Goal: Information Seeking & Learning: Learn about a topic

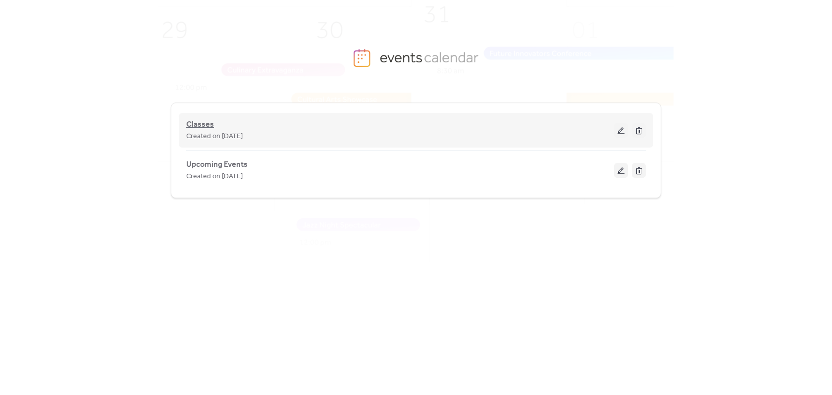
click at [208, 124] on span "Classes" at bounding box center [200, 125] width 28 height 12
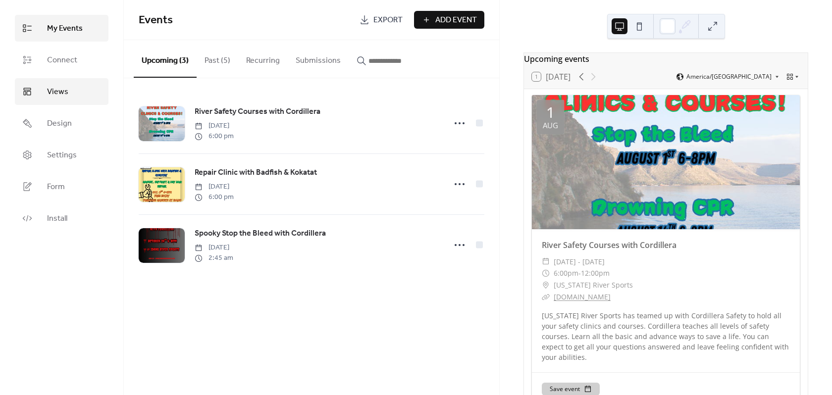
click at [58, 95] on span "Views" at bounding box center [57, 92] width 21 height 12
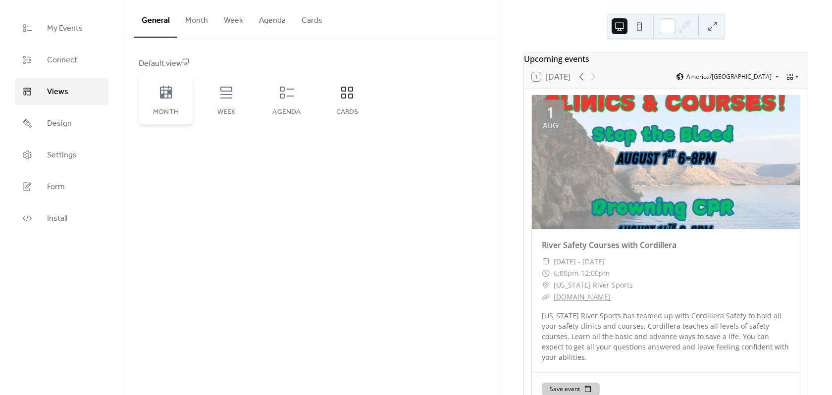
click at [171, 108] on div "Month" at bounding box center [166, 112] width 35 height 8
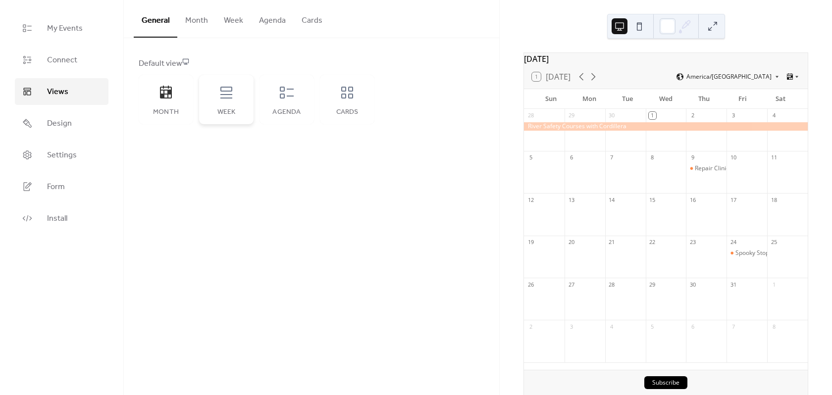
click at [223, 100] on icon at bounding box center [226, 93] width 16 height 16
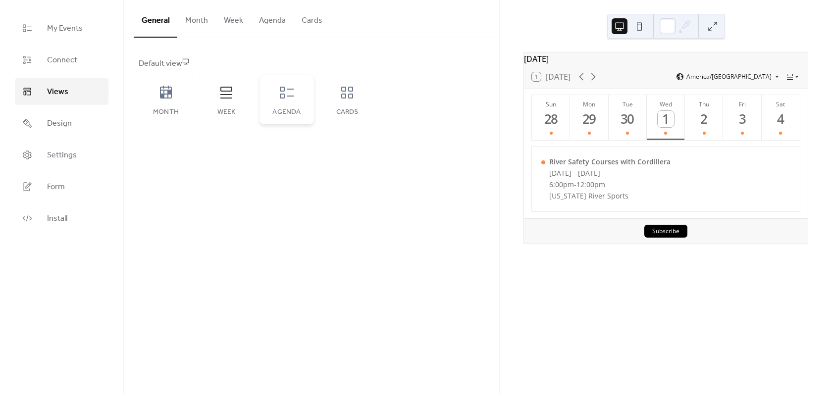
click at [294, 98] on icon at bounding box center [287, 93] width 16 height 16
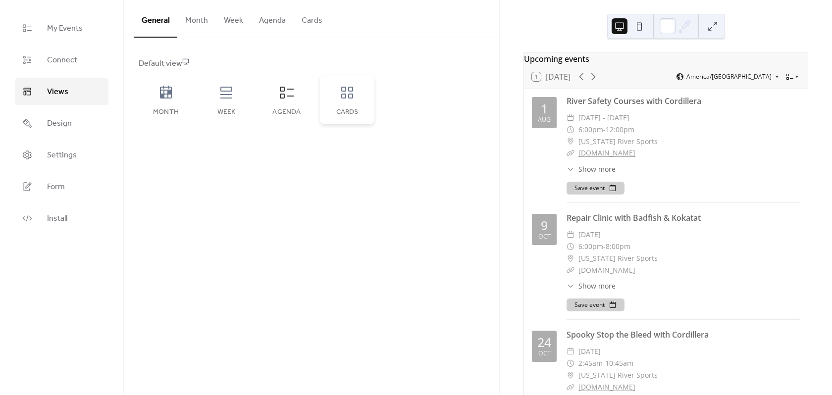
click at [338, 101] on div "Cards" at bounding box center [347, 100] width 54 height 50
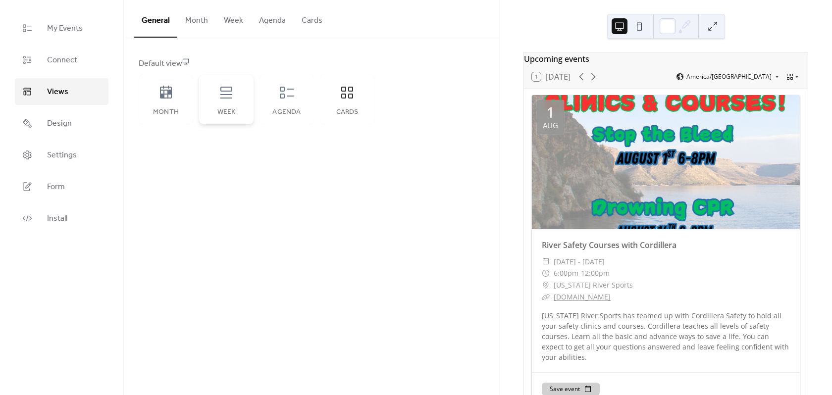
click at [229, 100] on icon at bounding box center [226, 93] width 16 height 16
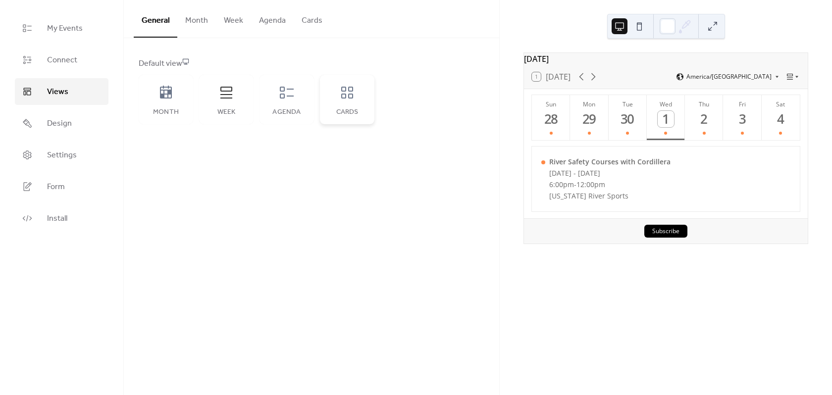
click at [329, 101] on div "Cards" at bounding box center [347, 100] width 54 height 50
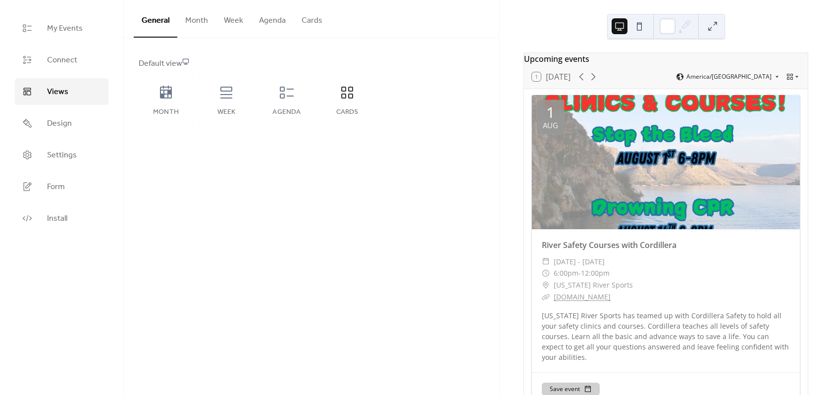
click at [202, 19] on button "Month" at bounding box center [196, 18] width 39 height 37
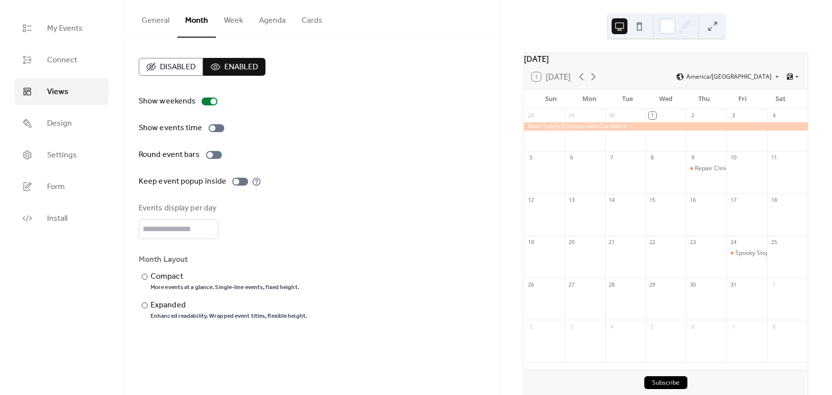
click at [223, 22] on button "Week" at bounding box center [233, 18] width 35 height 37
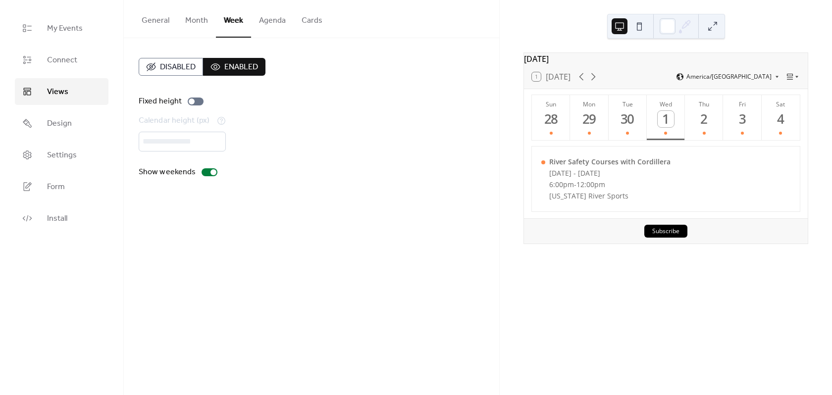
click at [272, 27] on button "Agenda" at bounding box center [272, 18] width 43 height 37
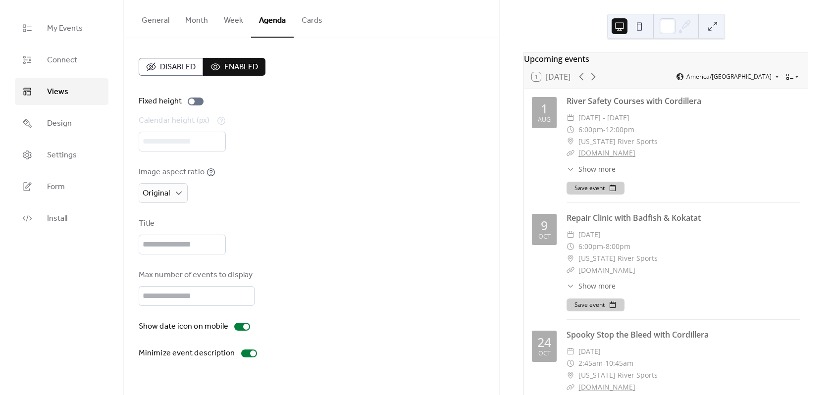
click at [306, 22] on button "Cards" at bounding box center [312, 18] width 37 height 37
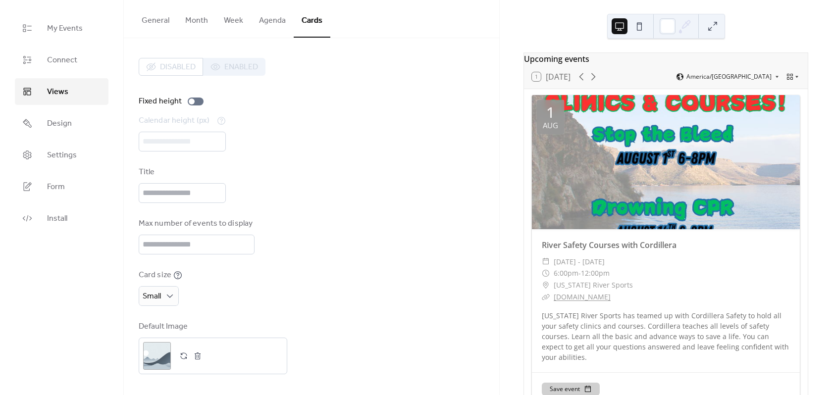
click at [273, 25] on button "Agenda" at bounding box center [272, 18] width 43 height 37
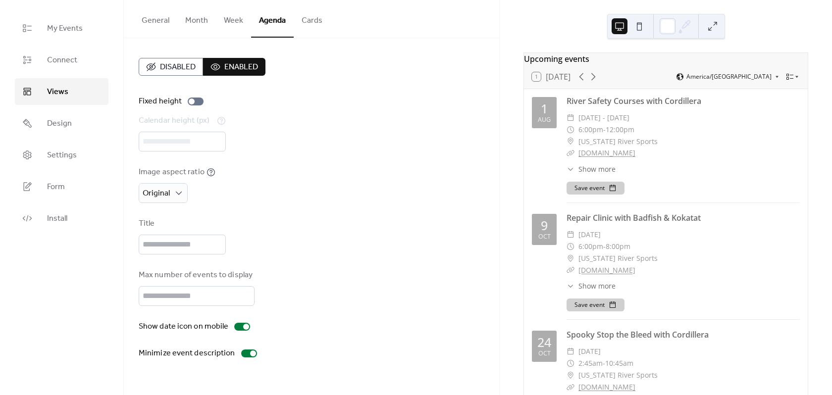
click at [308, 23] on button "Cards" at bounding box center [312, 18] width 37 height 37
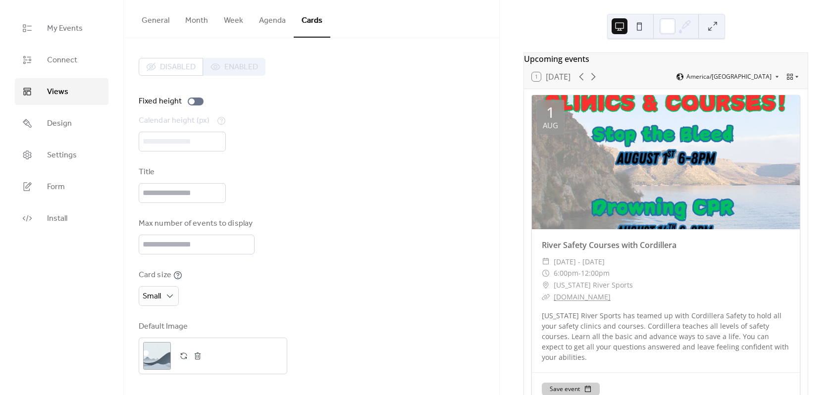
click at [239, 24] on button "Week" at bounding box center [233, 18] width 35 height 37
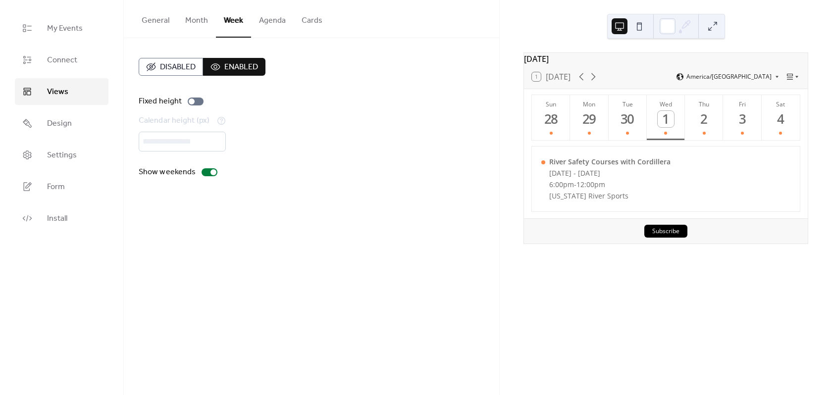
click at [160, 13] on button "General" at bounding box center [156, 18] width 44 height 37
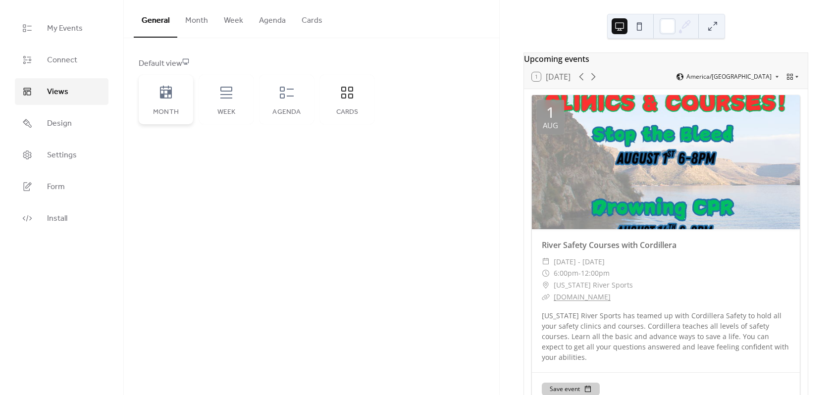
click at [177, 101] on div "Month" at bounding box center [166, 100] width 54 height 50
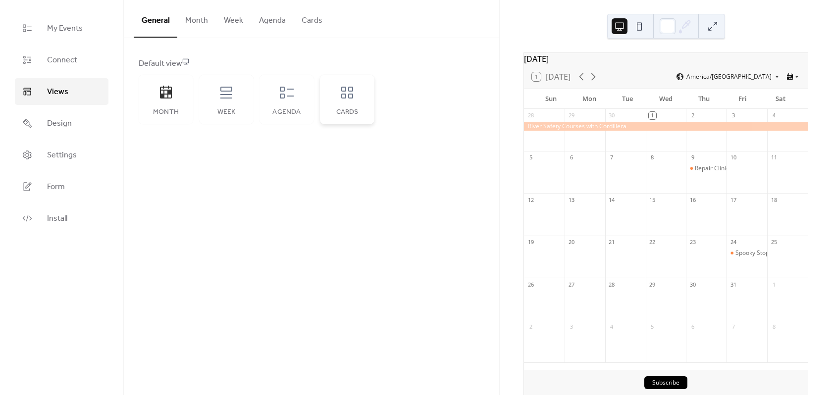
click at [335, 102] on div "Cards" at bounding box center [347, 100] width 54 height 50
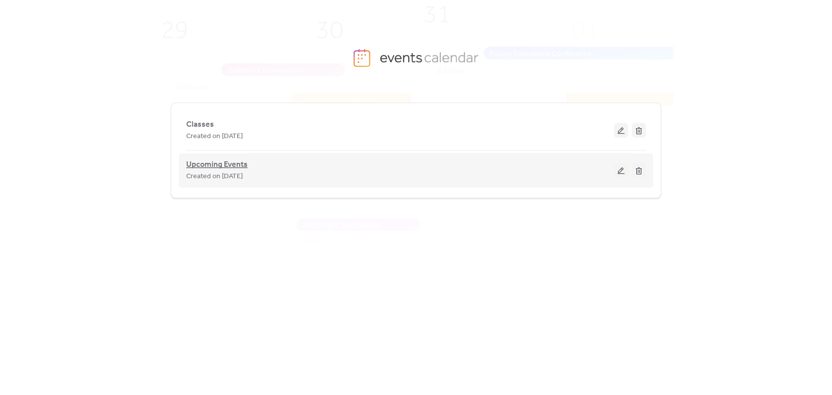
click at [207, 165] on span "Upcoming Events" at bounding box center [216, 165] width 61 height 12
